Goal: Task Accomplishment & Management: Manage account settings

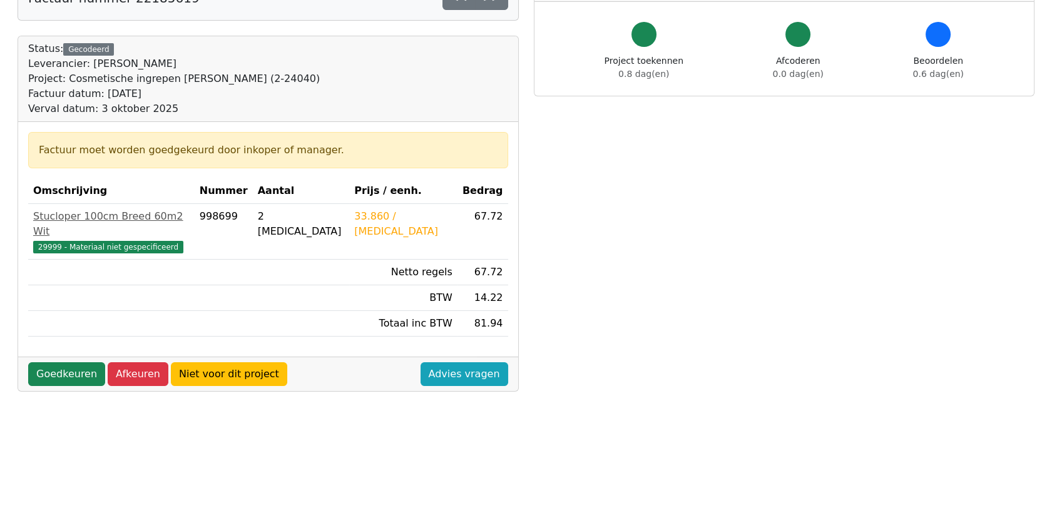
scroll to position [139, 0]
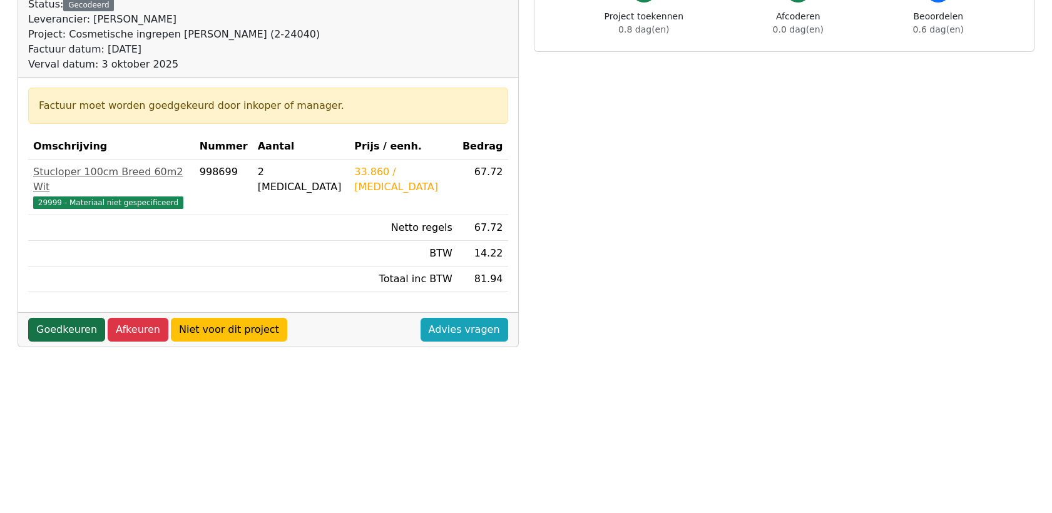
click at [63, 318] on link "Goedkeuren" at bounding box center [66, 330] width 77 height 24
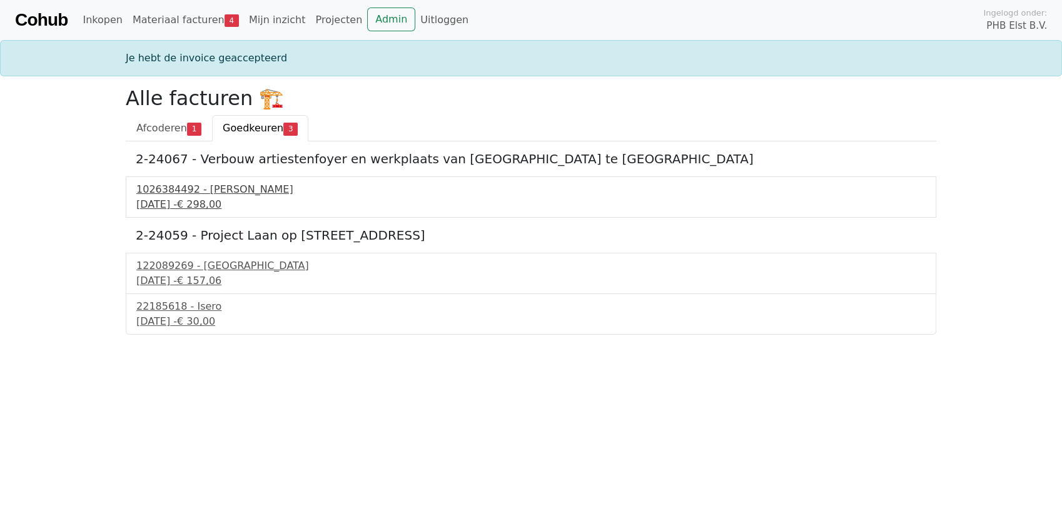
click at [185, 194] on div "1026384492 - Boels Verhuur" at bounding box center [531, 189] width 790 height 15
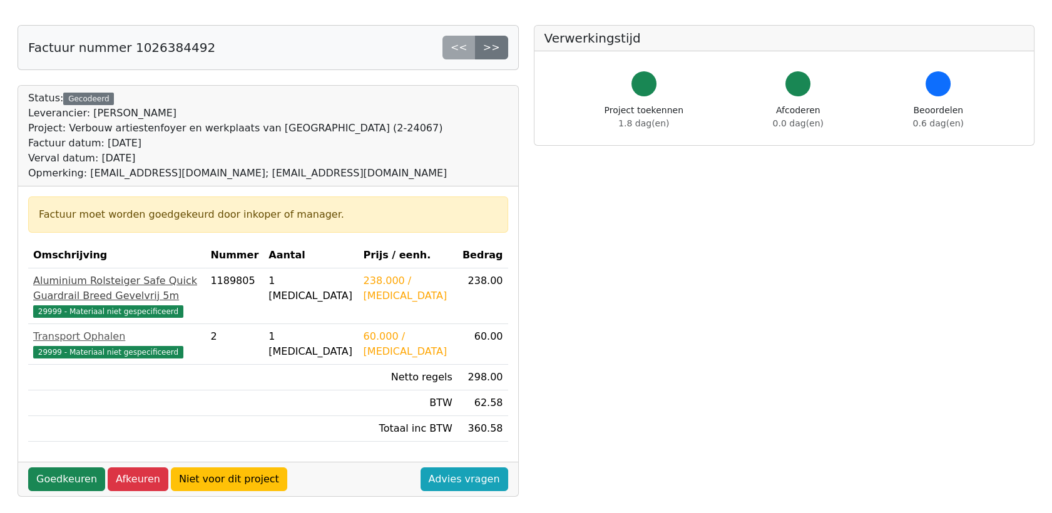
scroll to position [69, 0]
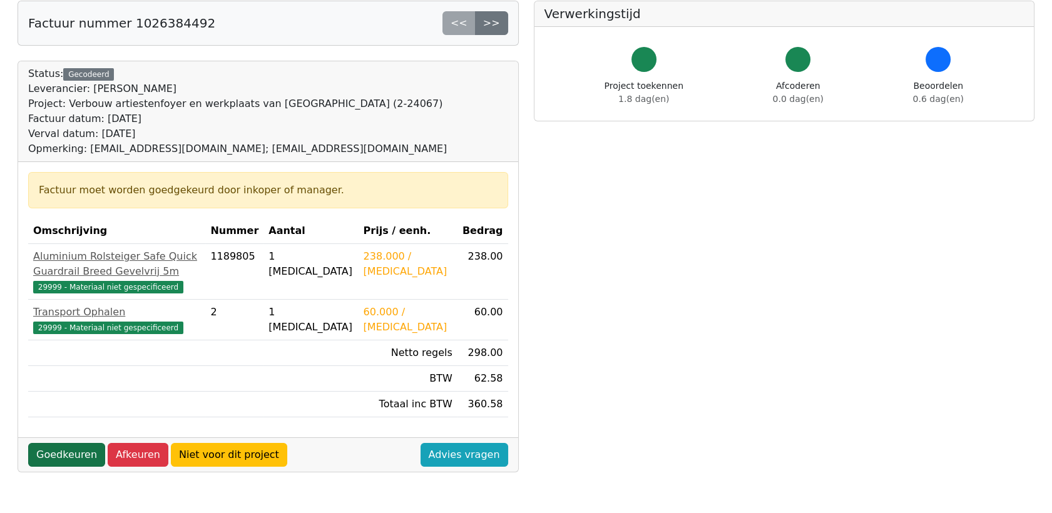
click at [68, 467] on link "Goedkeuren" at bounding box center [66, 455] width 77 height 24
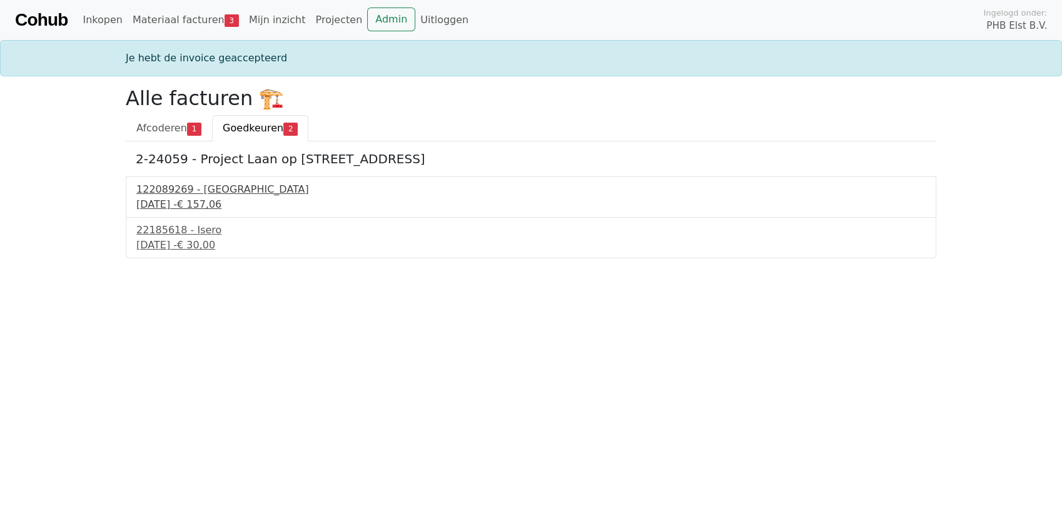
click at [180, 193] on div "122089269 - PontMeyer" at bounding box center [531, 189] width 790 height 15
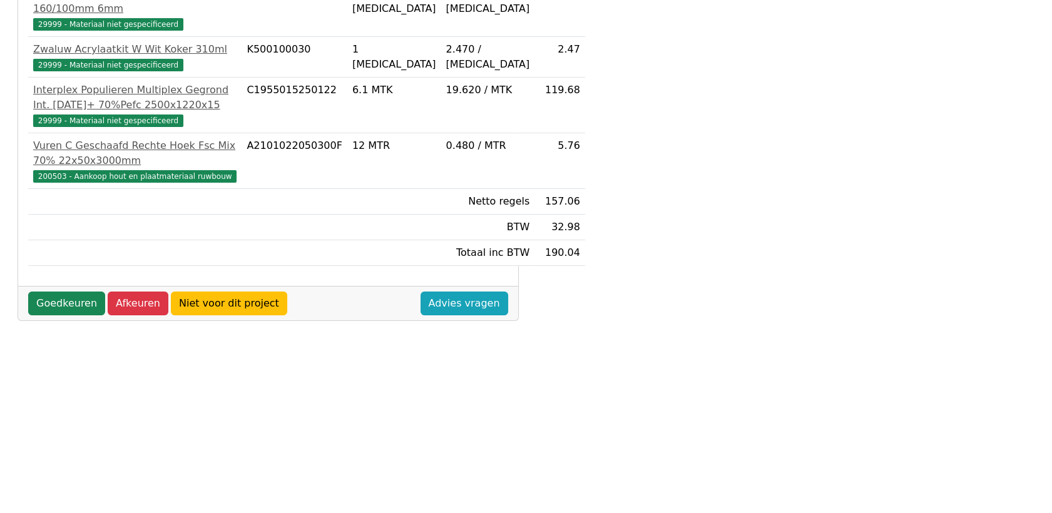
scroll to position [414, 0]
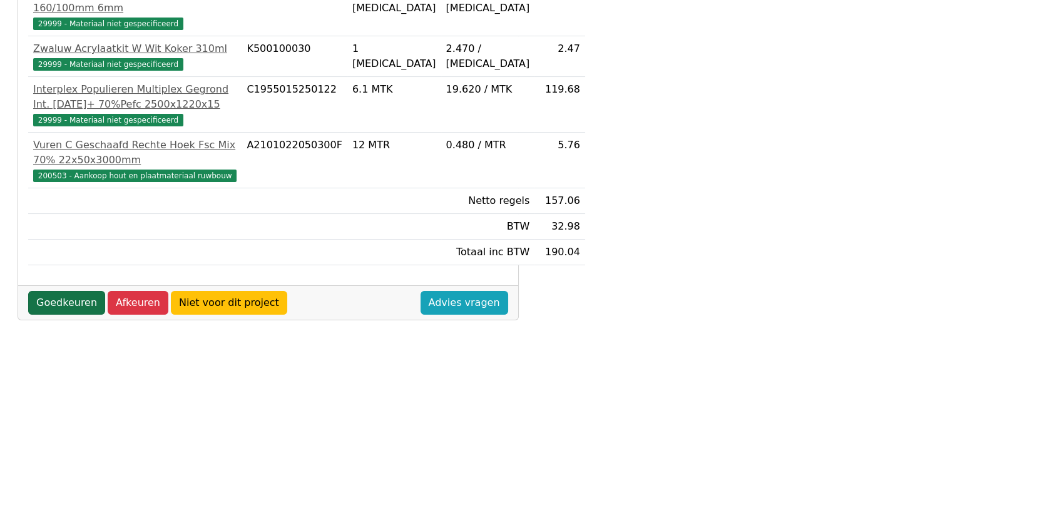
click at [68, 315] on link "Goedkeuren" at bounding box center [66, 303] width 77 height 24
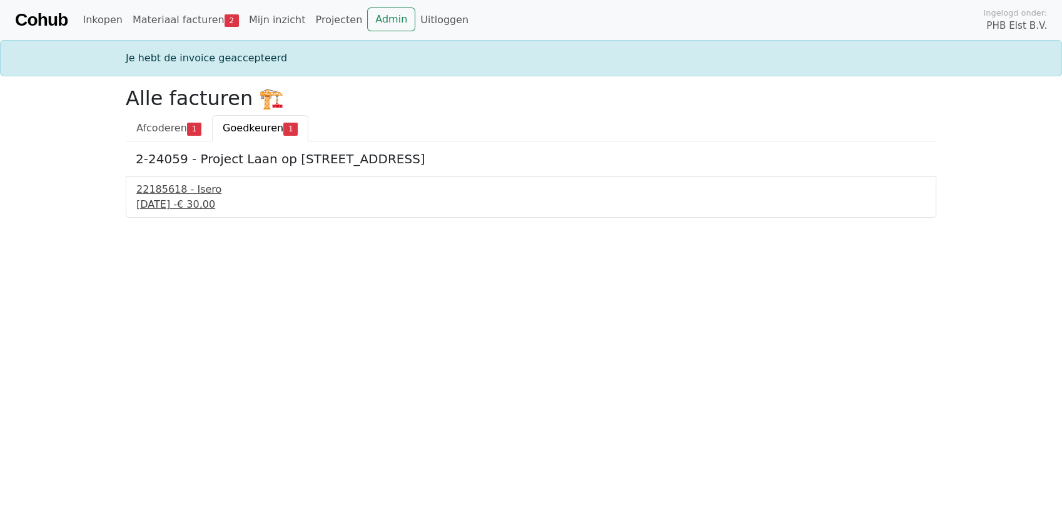
click at [167, 193] on div "22185618 - Isero" at bounding box center [531, 189] width 790 height 15
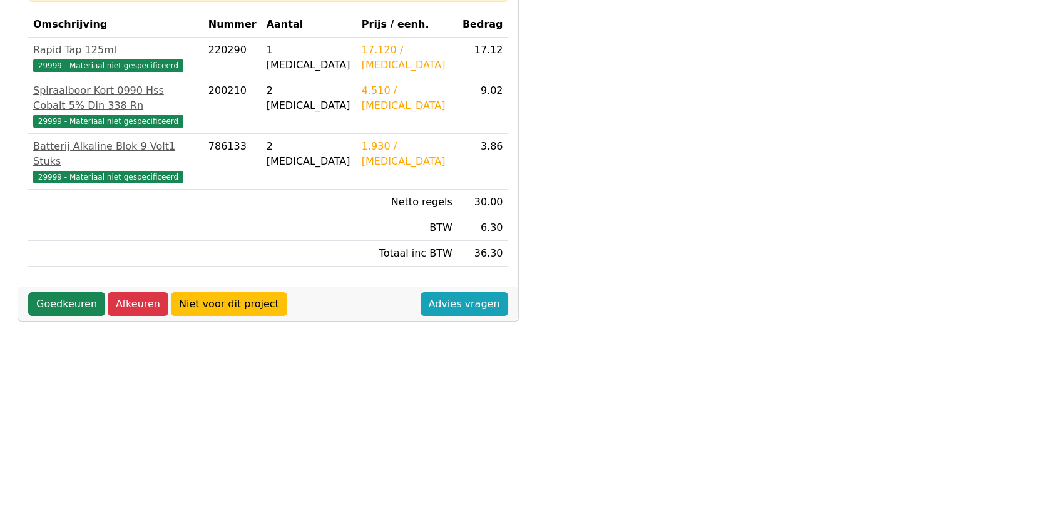
scroll to position [278, 0]
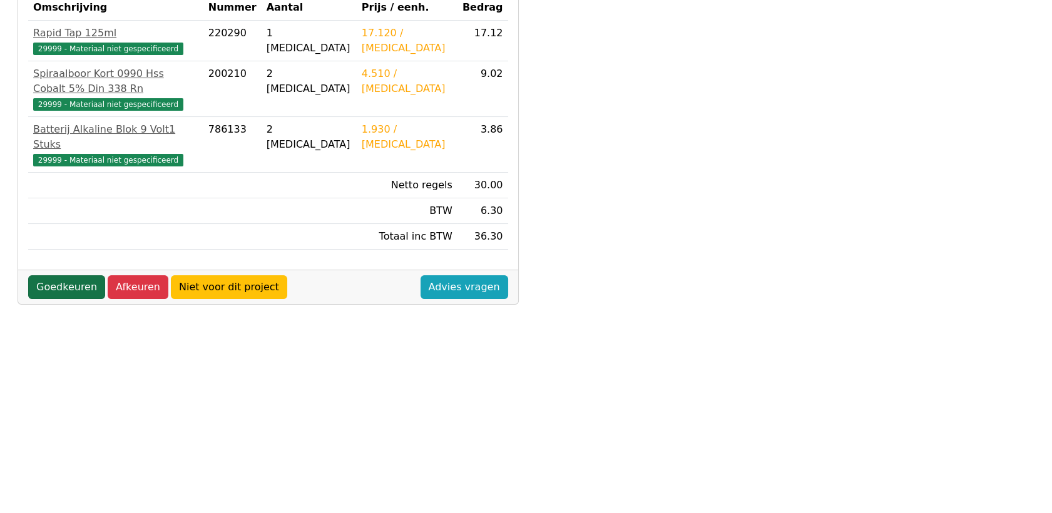
click at [62, 275] on link "Goedkeuren" at bounding box center [66, 287] width 77 height 24
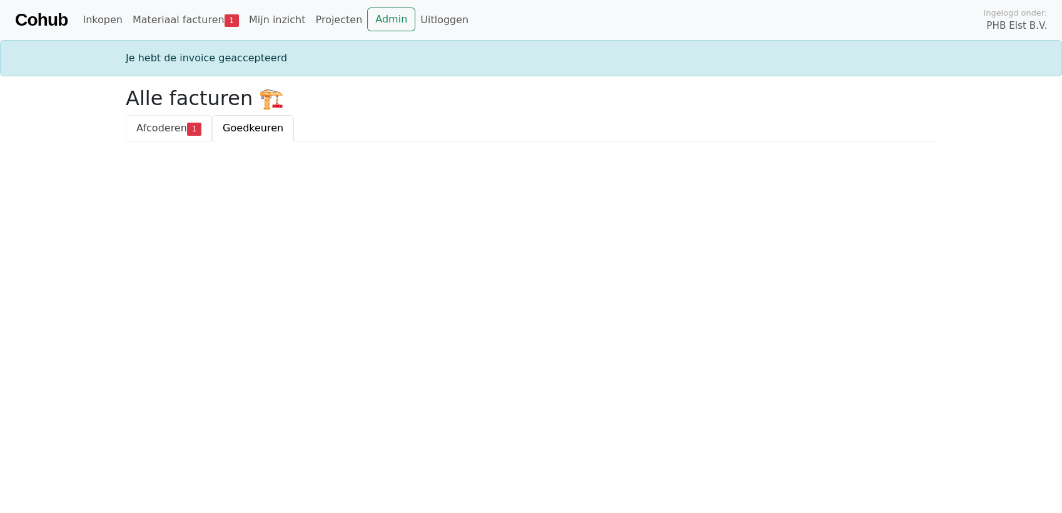
click at [140, 125] on span "Afcoderen" at bounding box center [161, 128] width 51 height 12
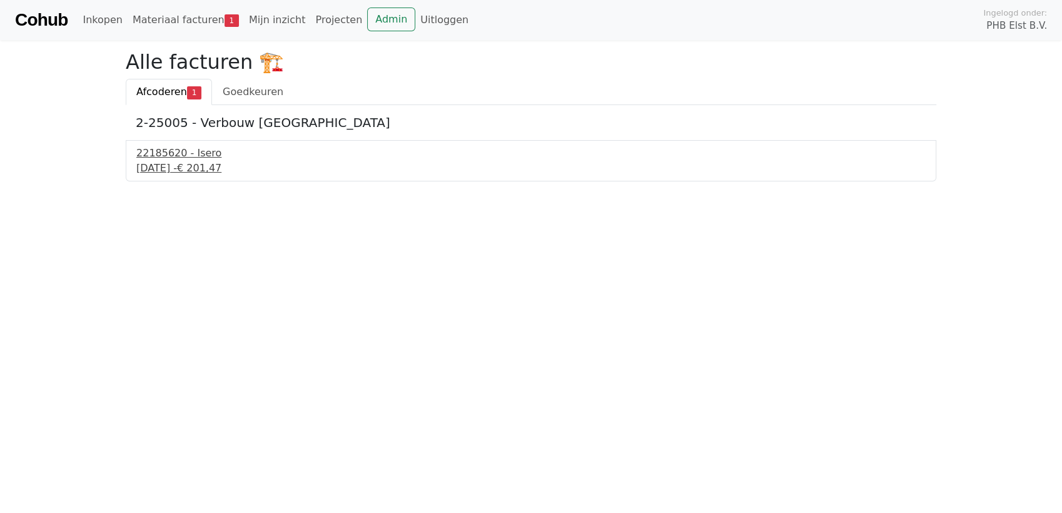
click at [164, 158] on div "22185620 - Isero" at bounding box center [531, 153] width 790 height 15
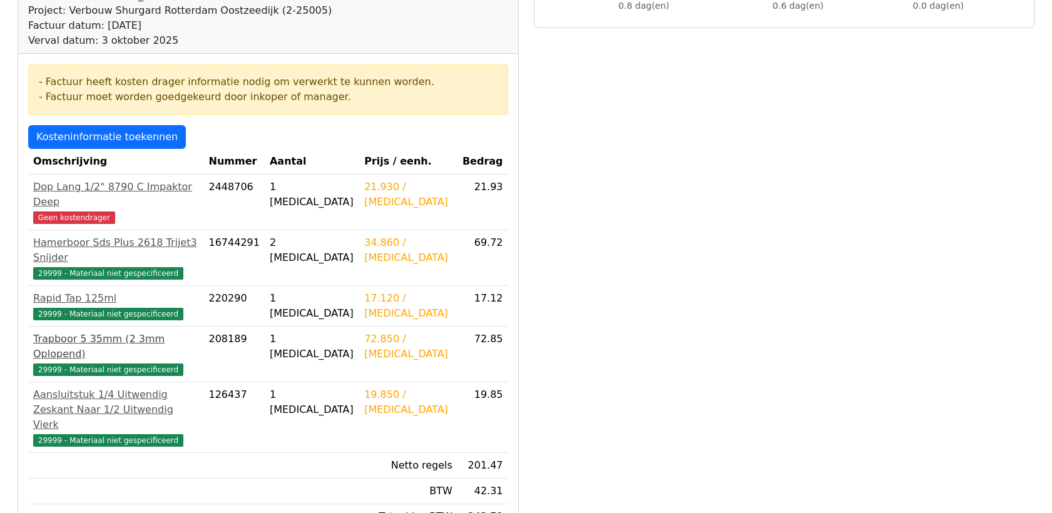
scroll to position [139, 0]
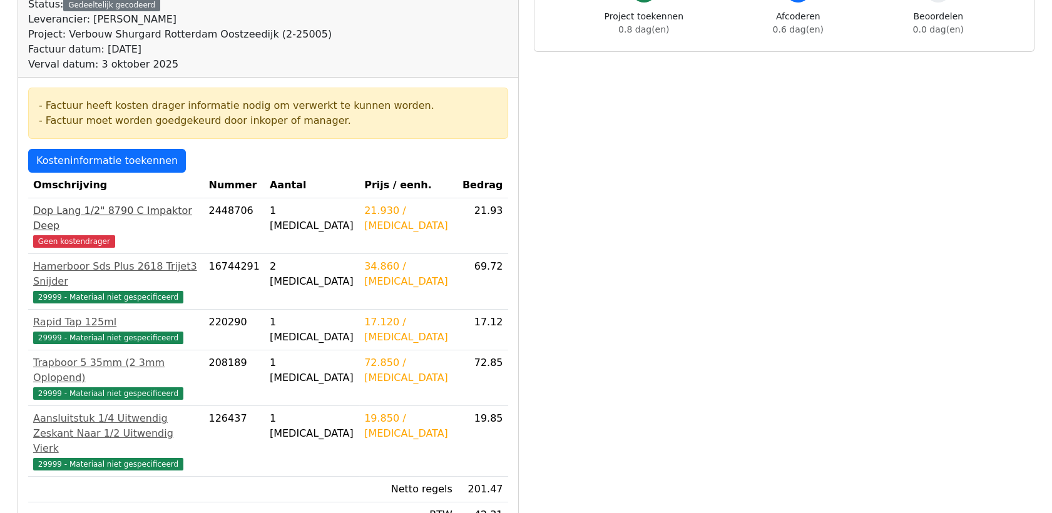
click at [98, 211] on div "Dop Lang 1/2" 8790 C Impaktor Deep" at bounding box center [115, 218] width 165 height 30
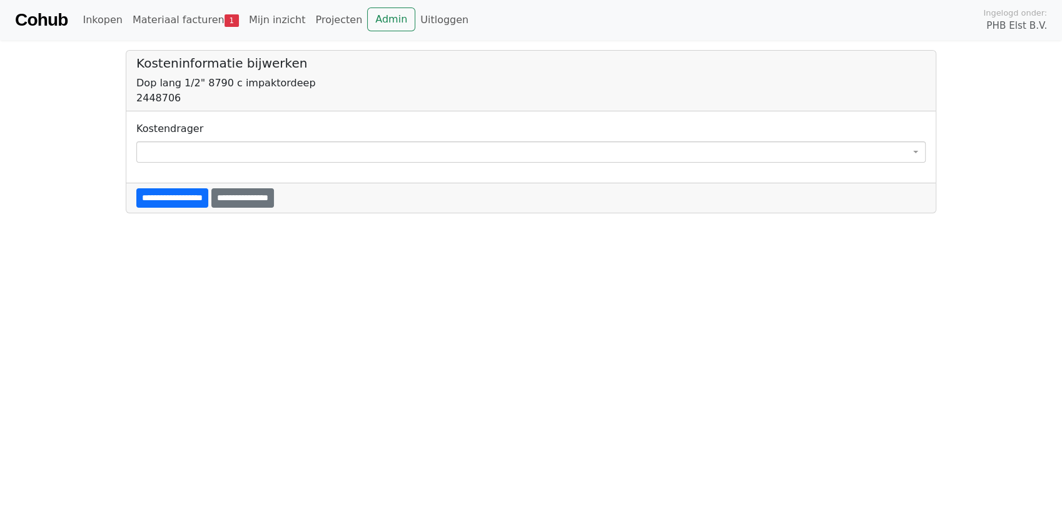
click at [185, 143] on span at bounding box center [531, 151] width 790 height 21
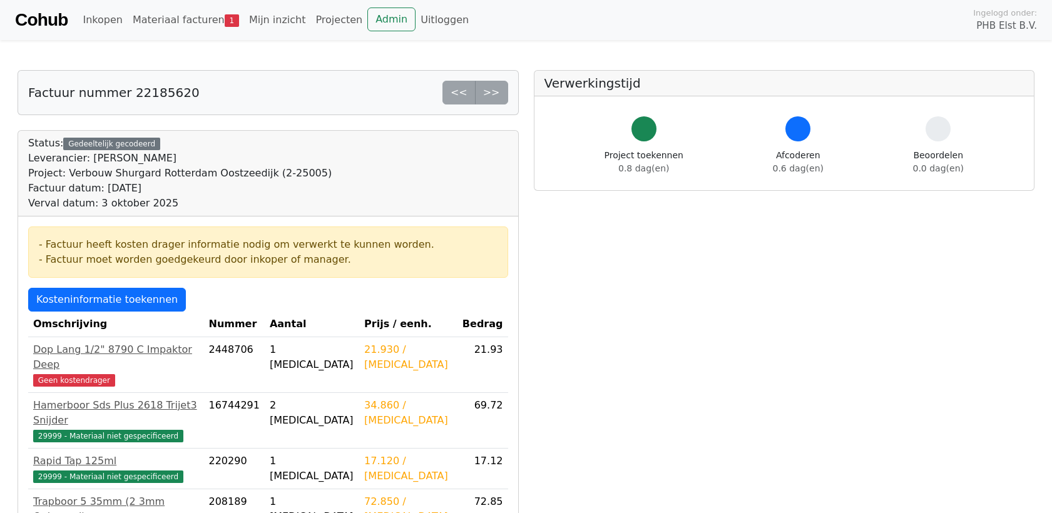
scroll to position [138, 0]
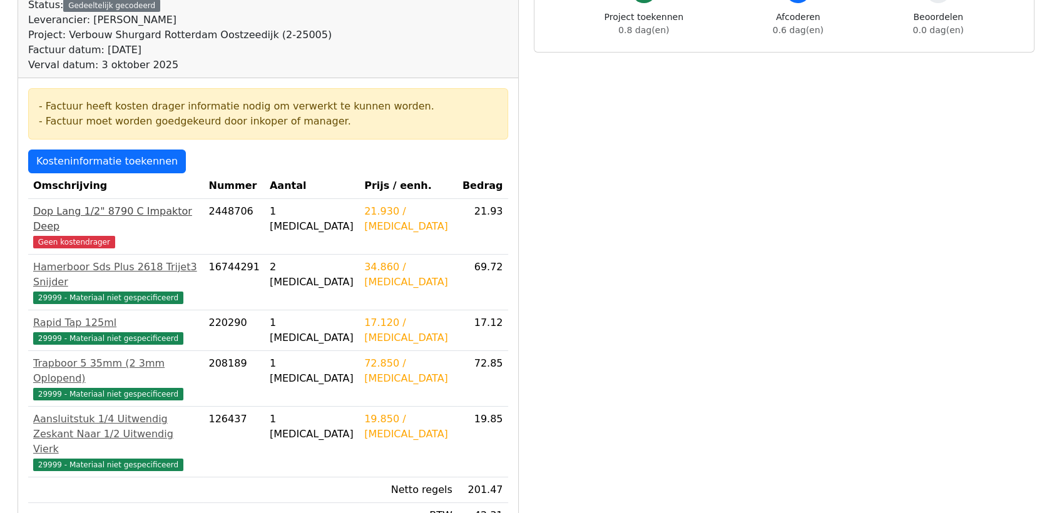
click at [81, 234] on div "Geen kostendrager" at bounding box center [115, 241] width 165 height 15
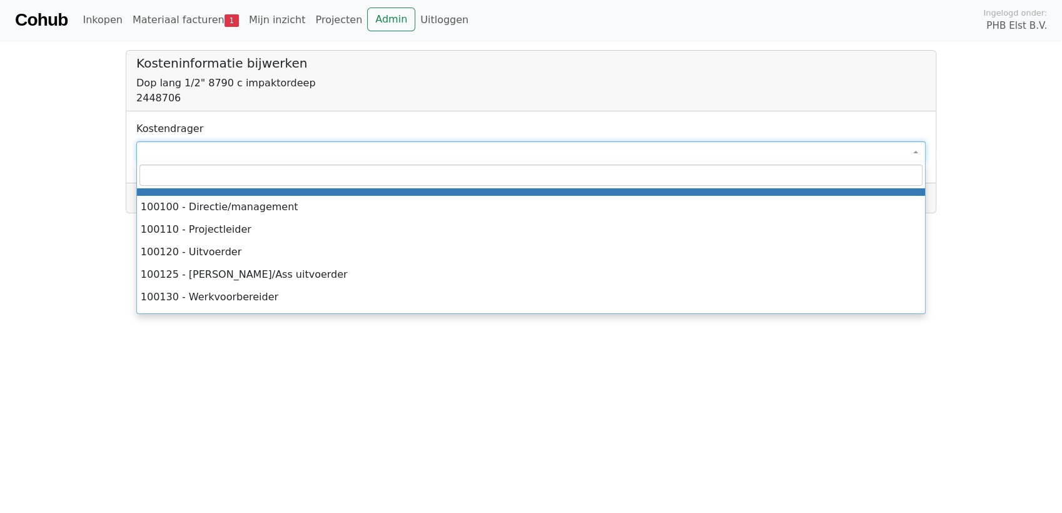
click at [172, 147] on span at bounding box center [531, 151] width 790 height 21
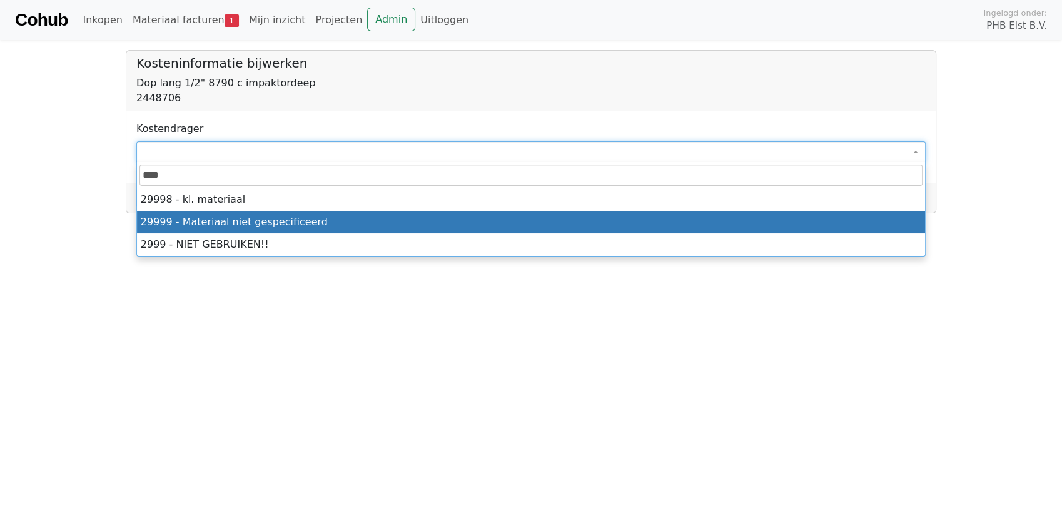
type input "****"
select select "****"
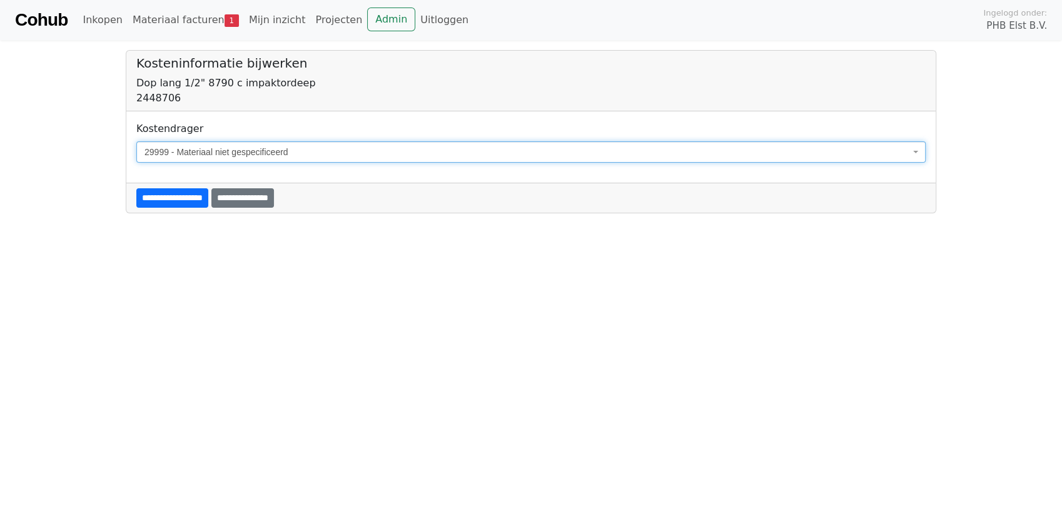
click at [168, 193] on input "**********" at bounding box center [172, 197] width 72 height 19
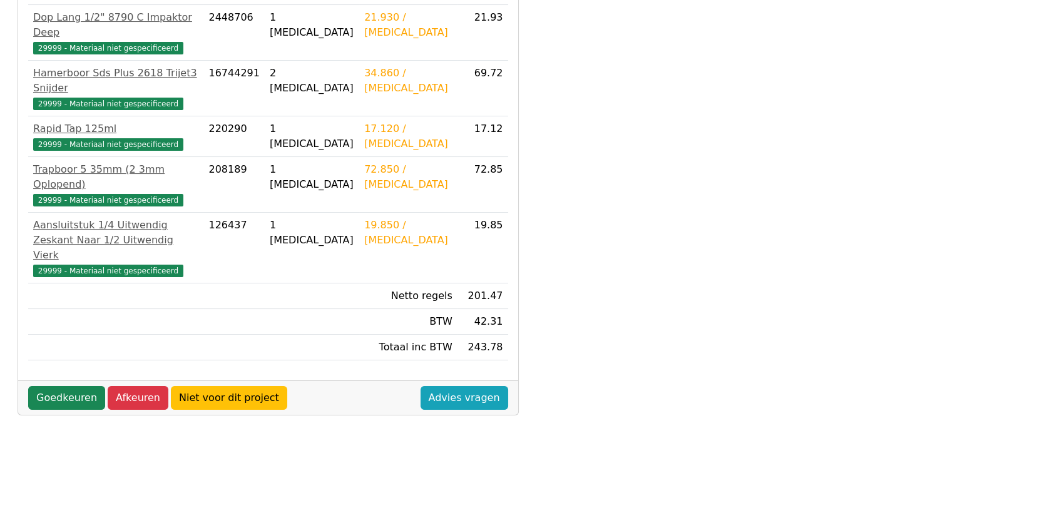
scroll to position [347, 0]
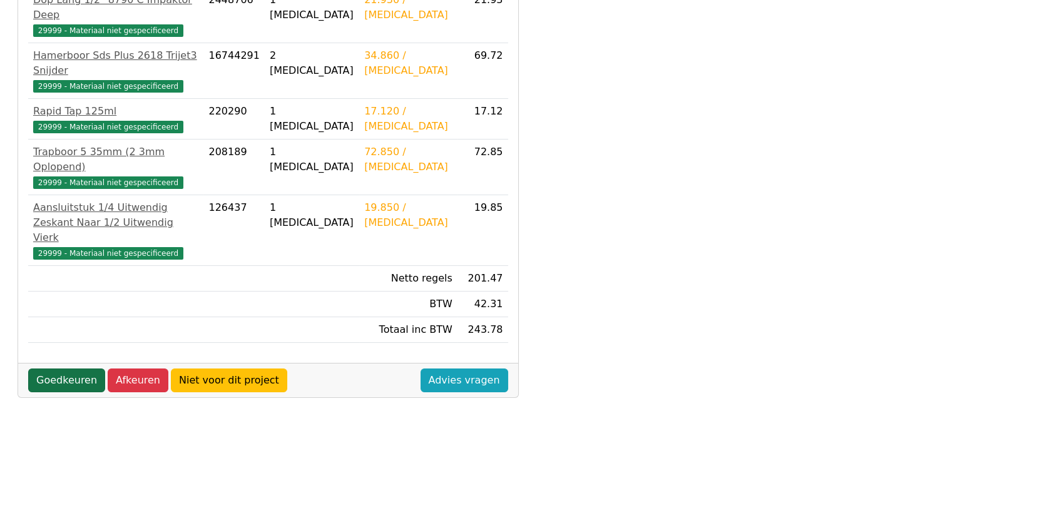
click at [47, 368] on link "Goedkeuren" at bounding box center [66, 380] width 77 height 24
